Goal: Find specific page/section: Find specific page/section

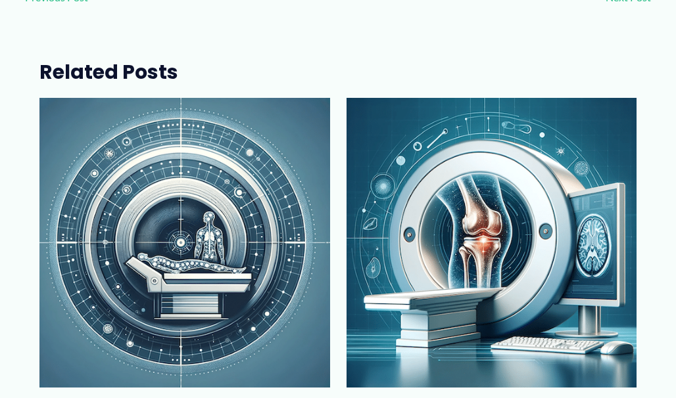
scroll to position [2328, 0]
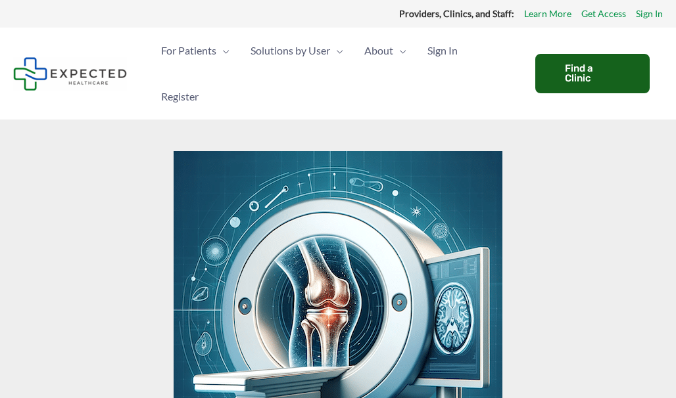
click at [598, 70] on div "Find a Clinic" at bounding box center [592, 73] width 114 height 39
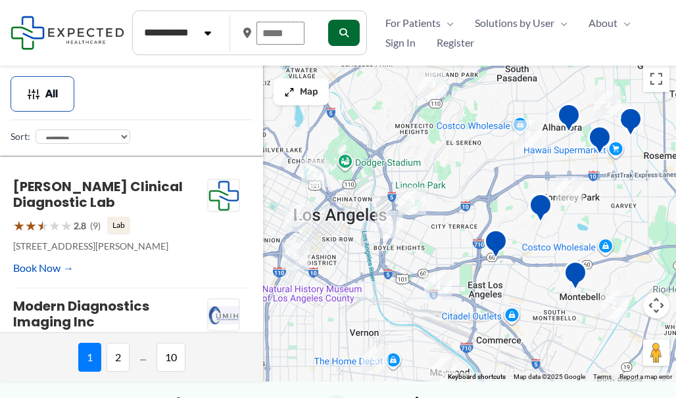
click at [303, 34] on input "text" at bounding box center [280, 33] width 48 height 23
type input "*****"
click at [345, 29] on icon "submit" at bounding box center [343, 32] width 9 height 9
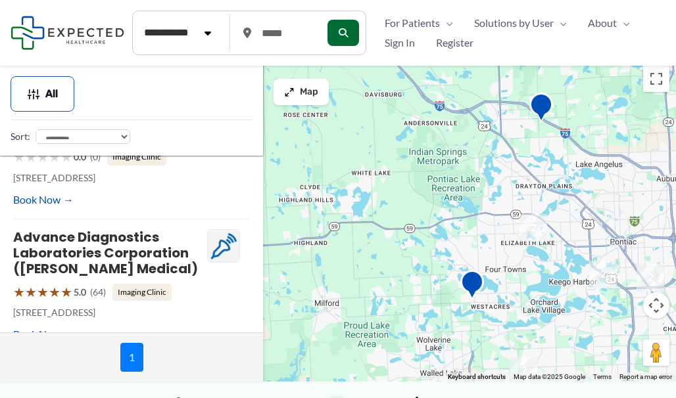
scroll to position [661, 0]
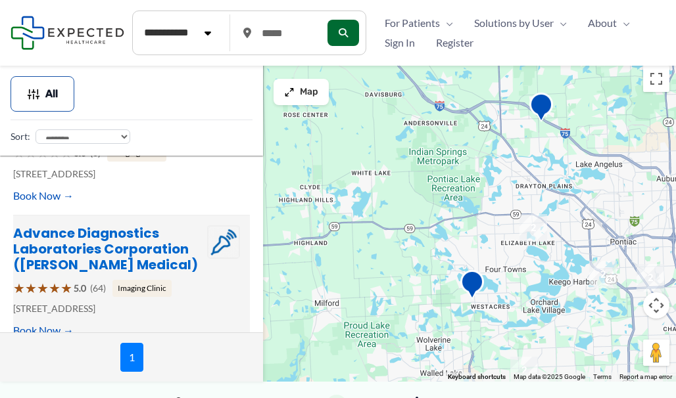
click at [128, 224] on link "Advance Diagnostics Laboratories Corporation ([PERSON_NAME] Medical)" at bounding box center [105, 249] width 185 height 50
